Goal: Task Accomplishment & Management: Use online tool/utility

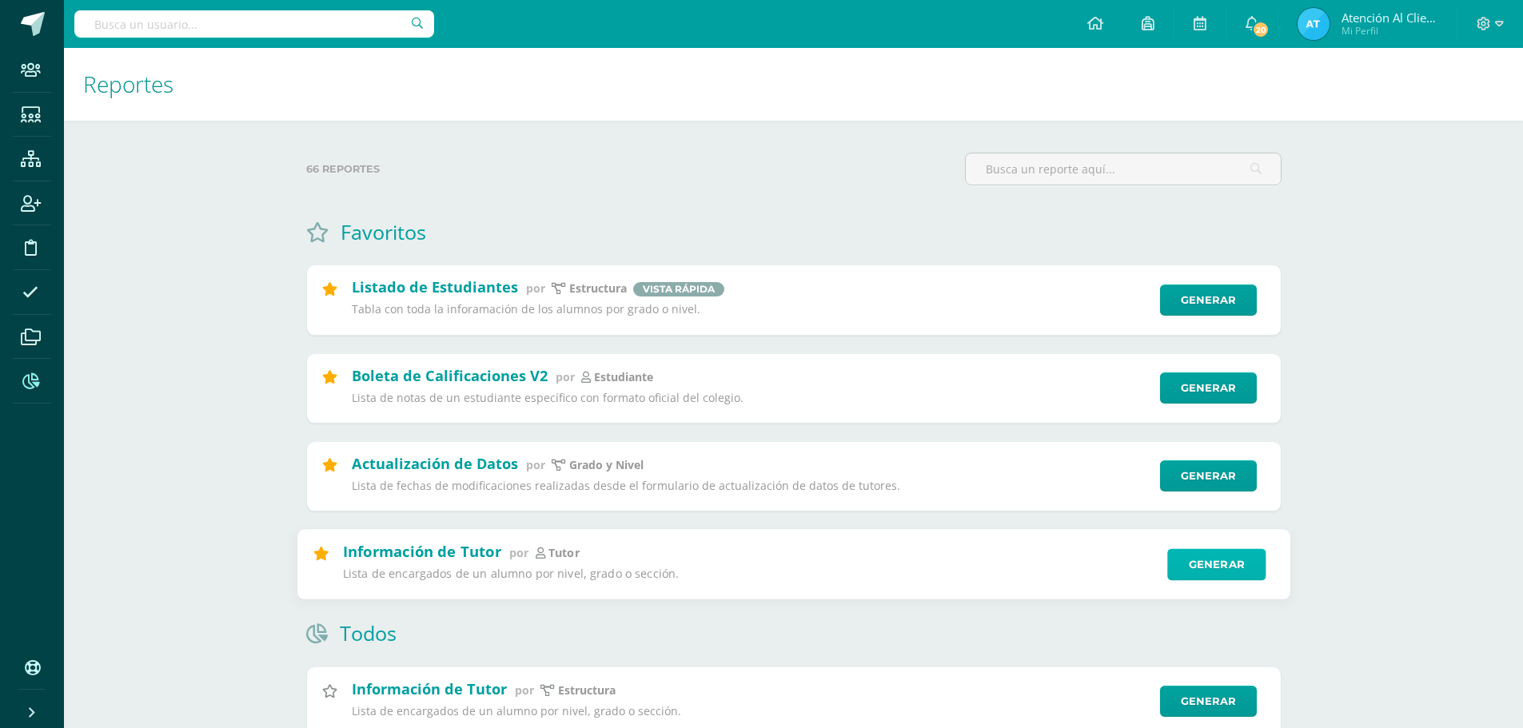
click at [1223, 568] on link "Generar" at bounding box center [1216, 564] width 98 height 32
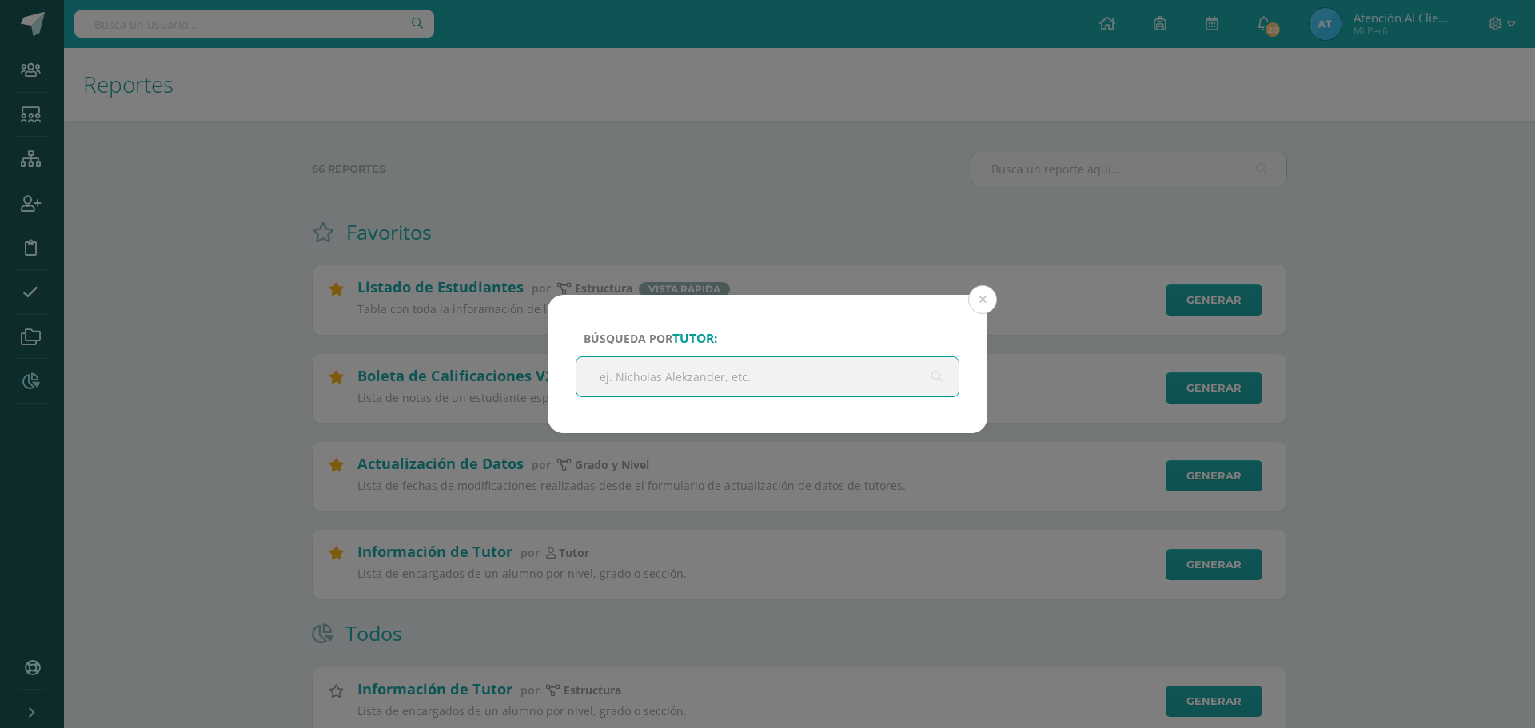
click at [763, 389] on input "text" at bounding box center [767, 376] width 382 height 39
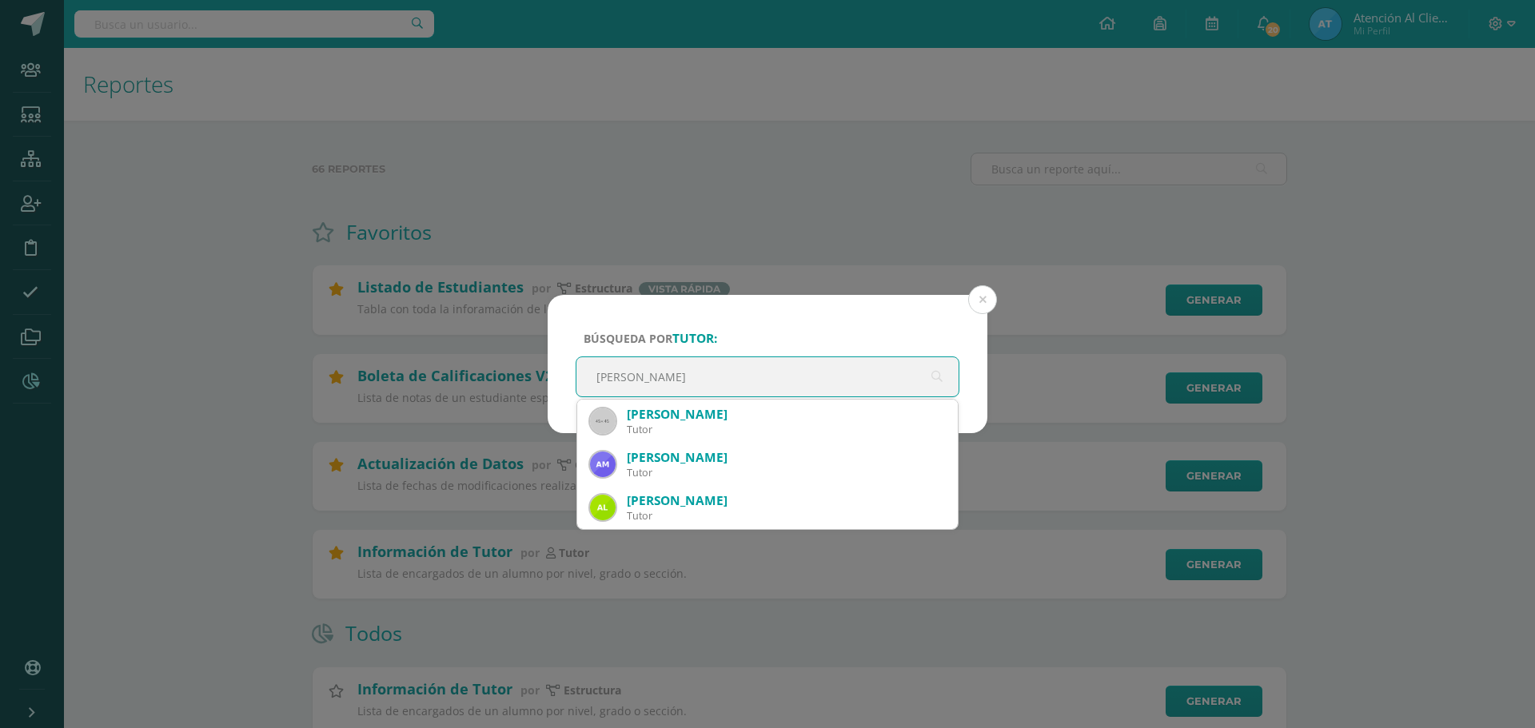
type input "[PERSON_NAME]"
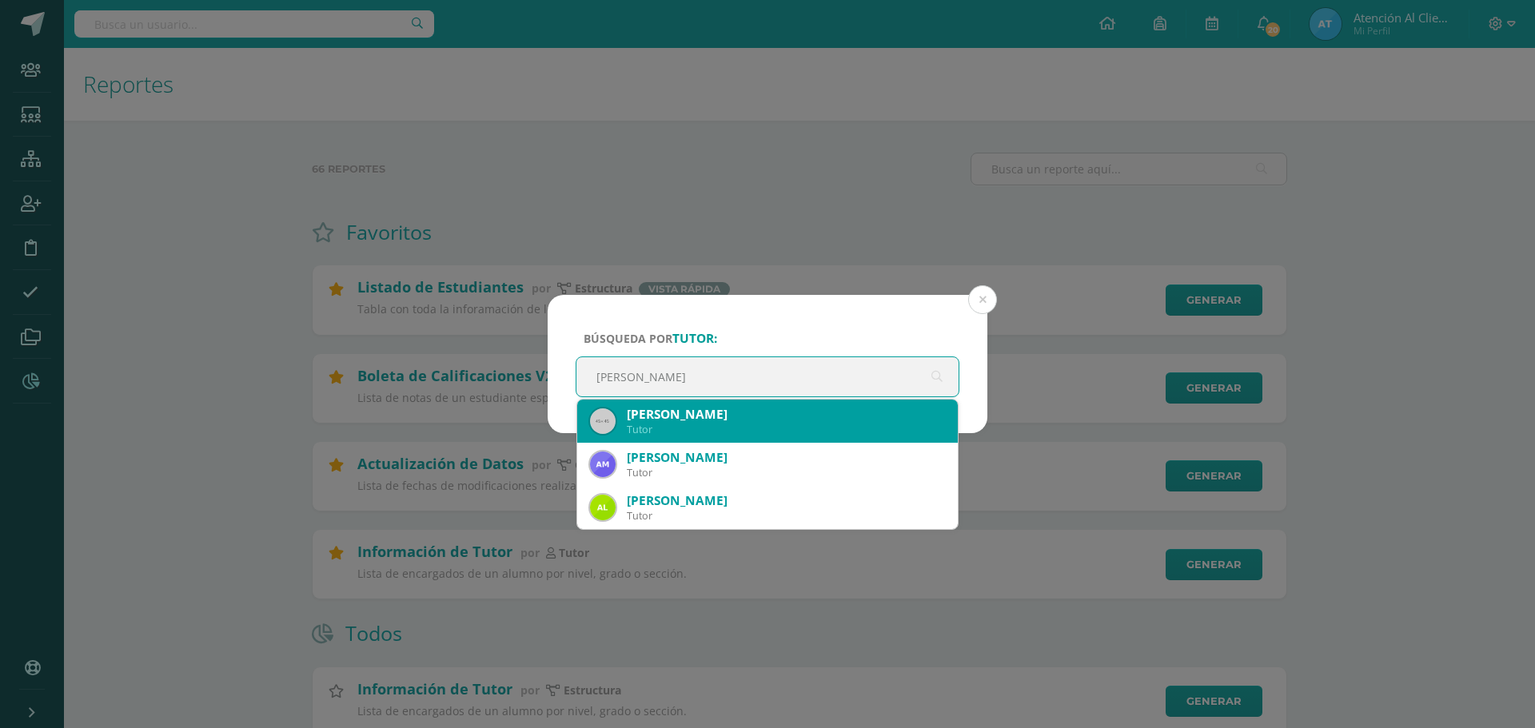
click at [762, 414] on div "[PERSON_NAME]" at bounding box center [786, 414] width 318 height 17
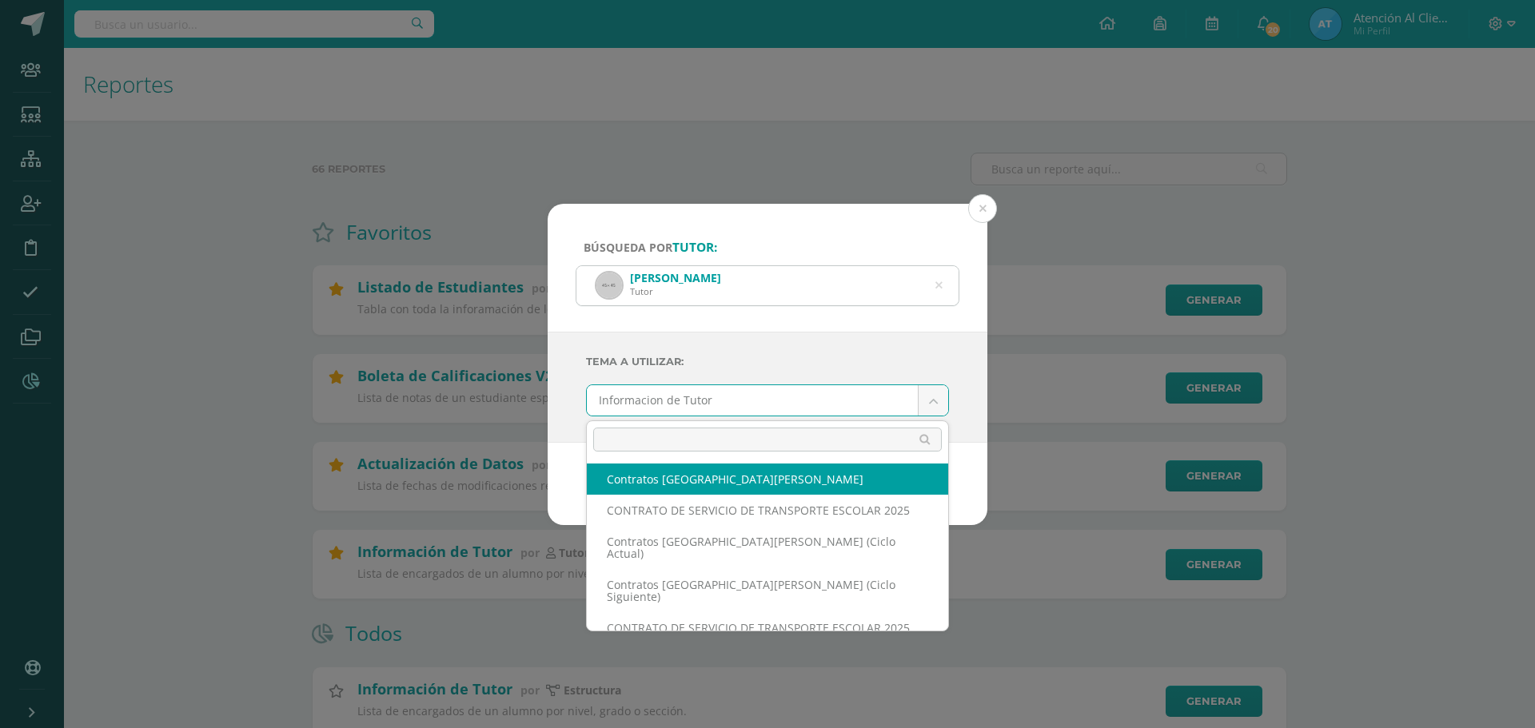
scroll to position [80, 0]
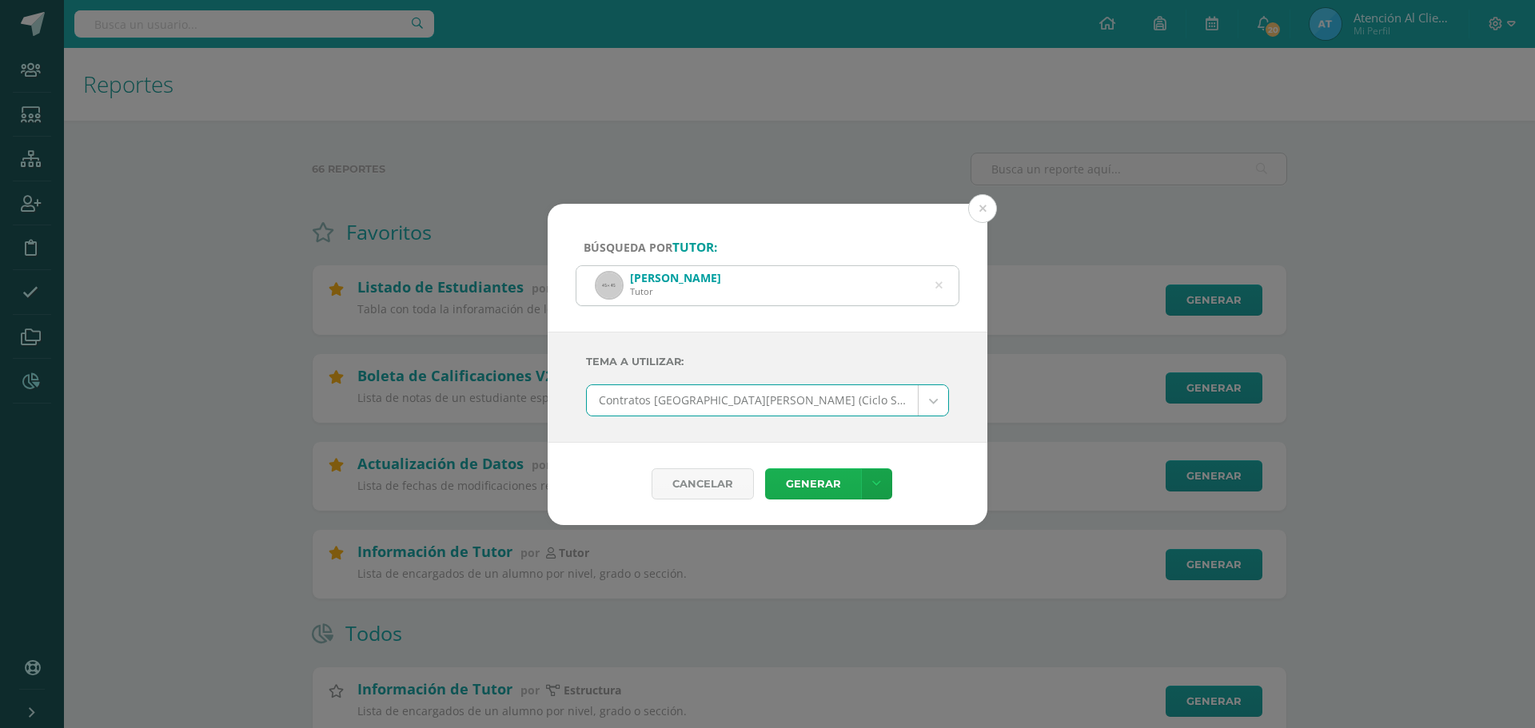
click at [851, 479] on link "Generar" at bounding box center [813, 483] width 96 height 31
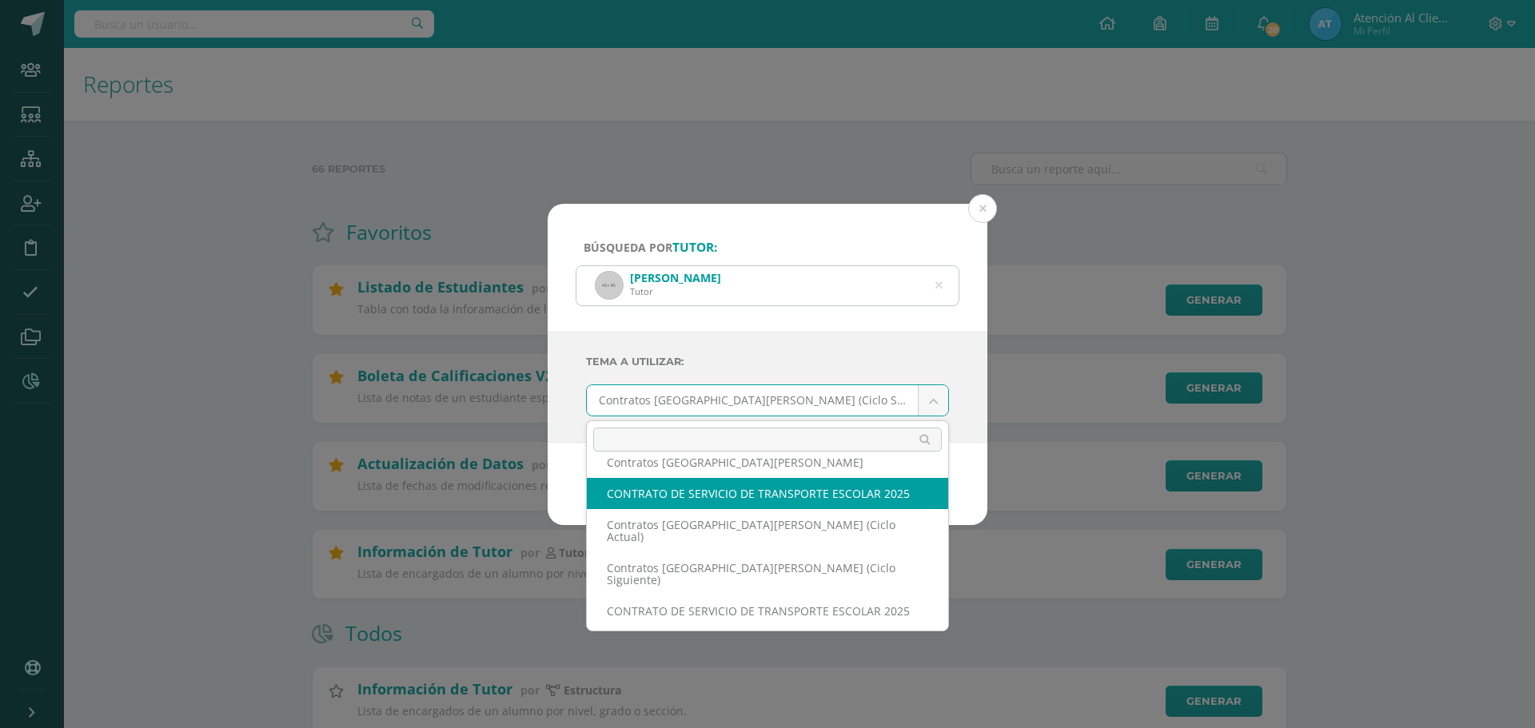
scroll to position [160, 0]
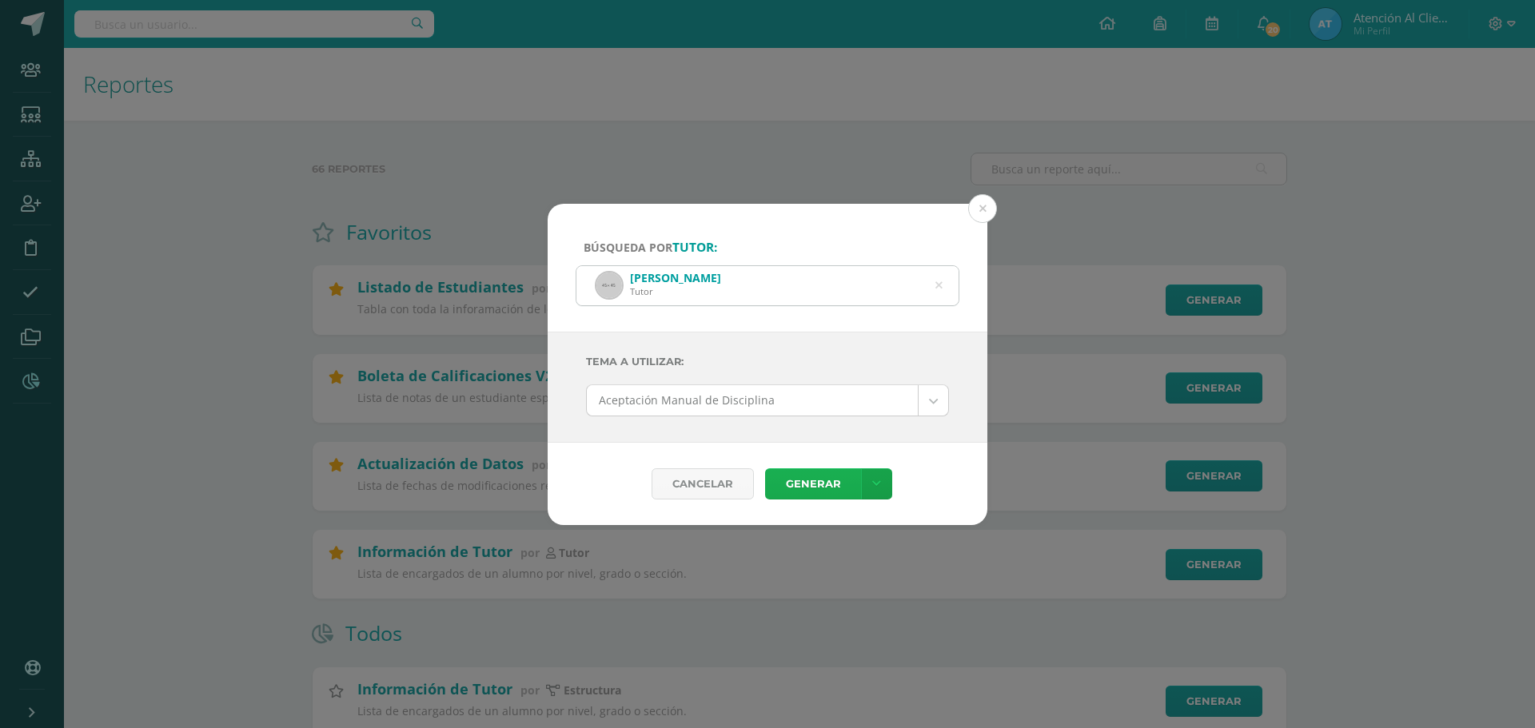
click at [824, 476] on link "Generar" at bounding box center [813, 483] width 96 height 31
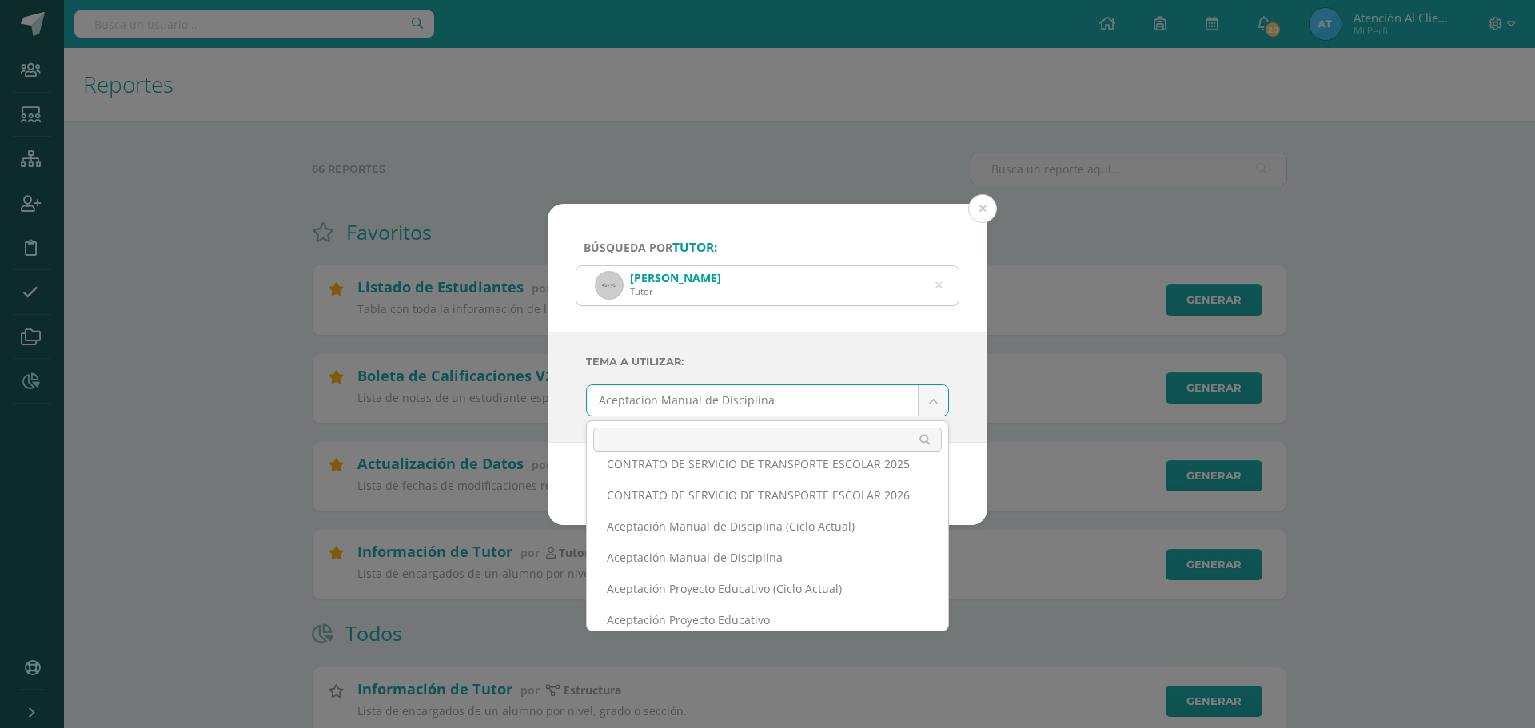
scroll to position [277, 0]
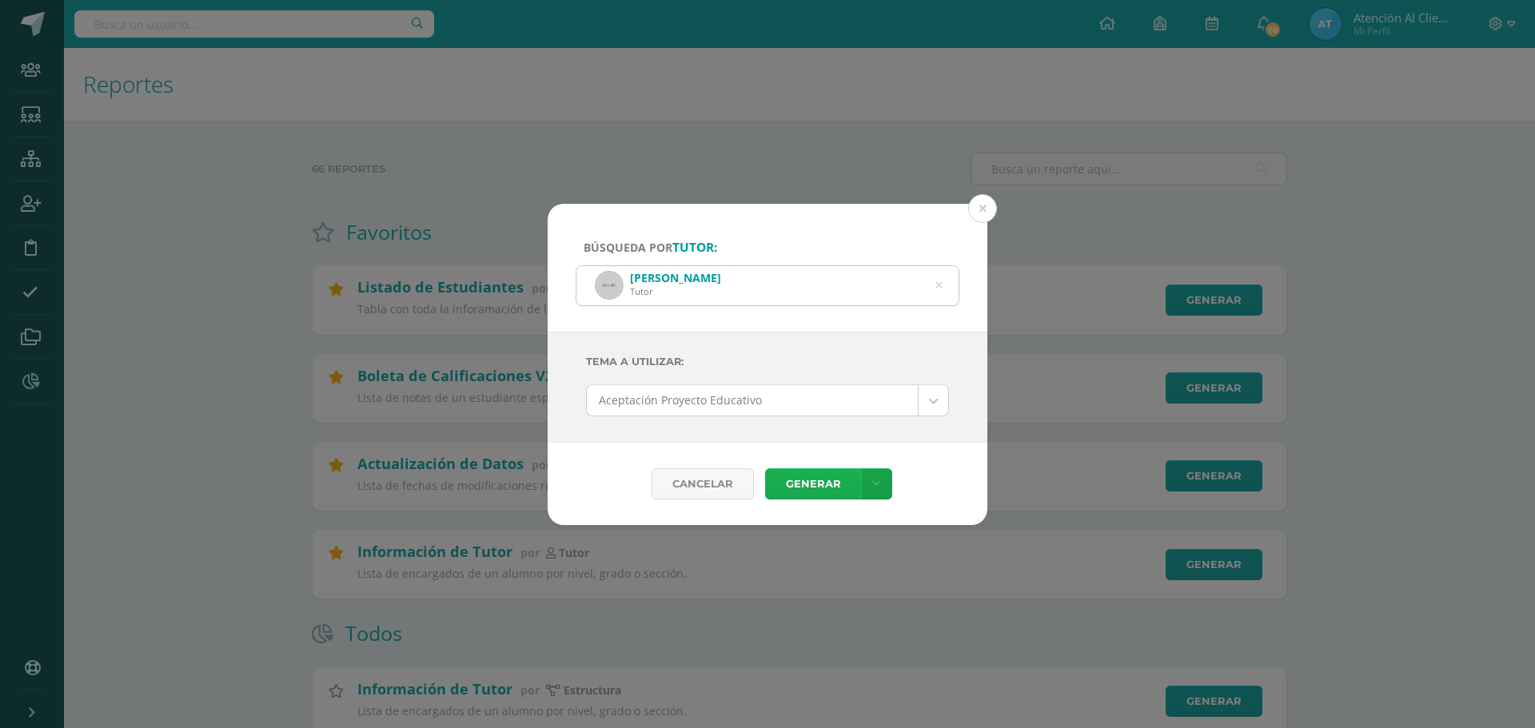
click at [843, 482] on link "Generar" at bounding box center [813, 483] width 96 height 31
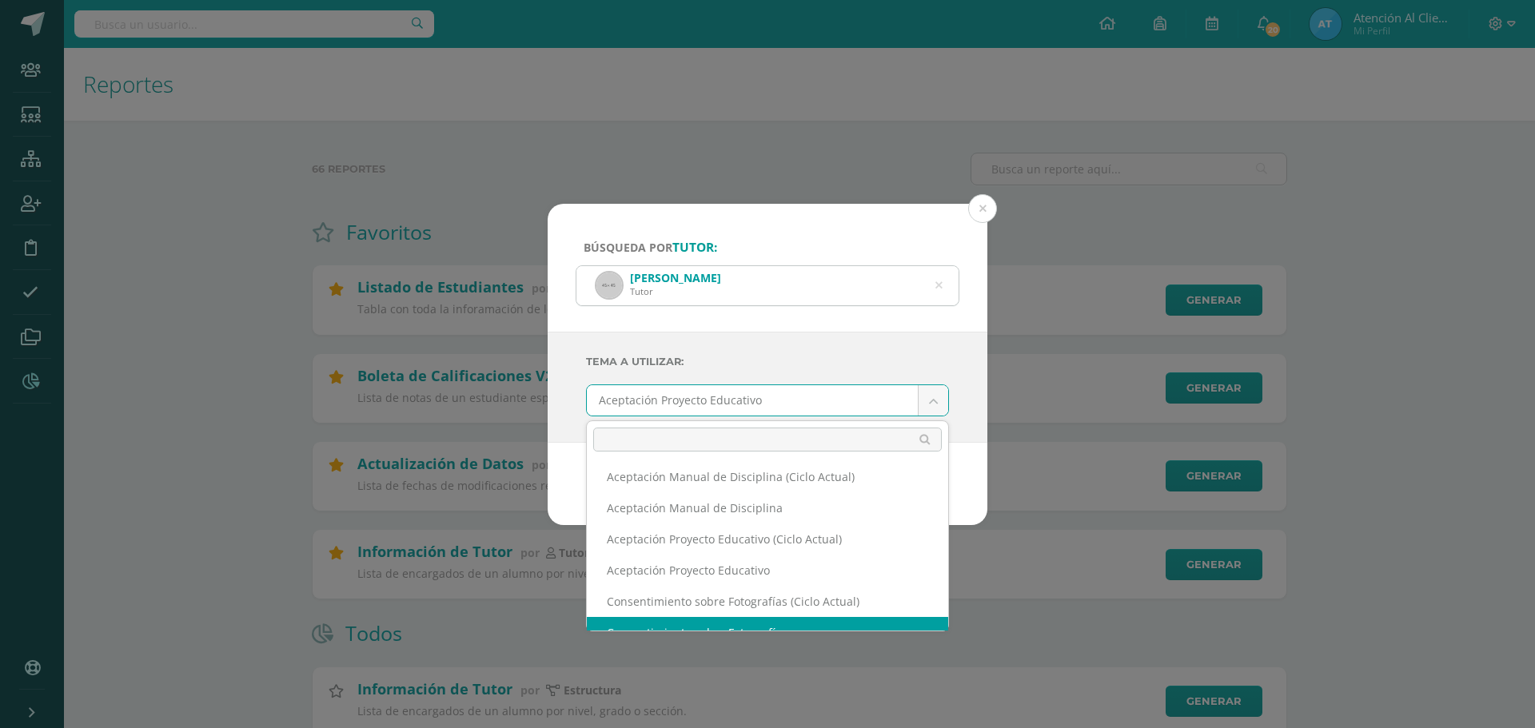
select select "112"
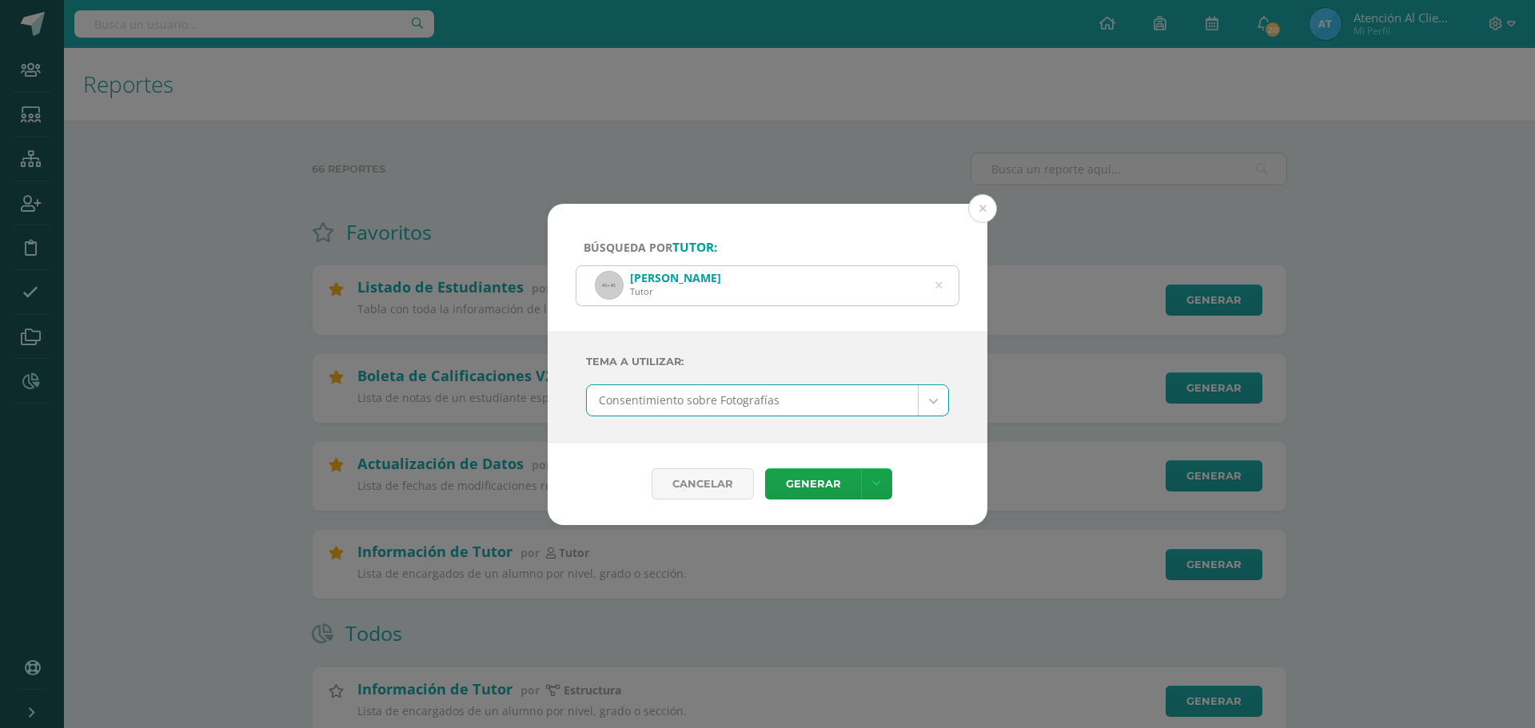
click at [825, 464] on div "Cancelar Generar Descargar como HTML Descargar como PDF Descargar como XLS" at bounding box center [768, 484] width 440 height 82
click at [828, 479] on link "Generar" at bounding box center [813, 483] width 96 height 31
click at [978, 212] on button at bounding box center [982, 208] width 29 height 29
